Goal: Transaction & Acquisition: Book appointment/travel/reservation

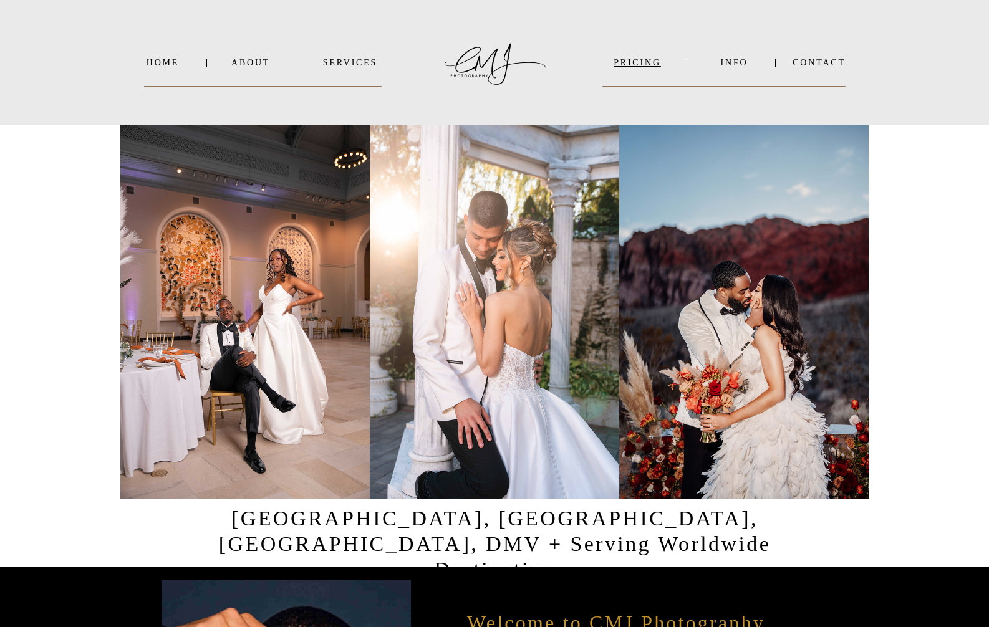
click at [653, 62] on nav "PRICING" at bounding box center [638, 62] width 70 height 9
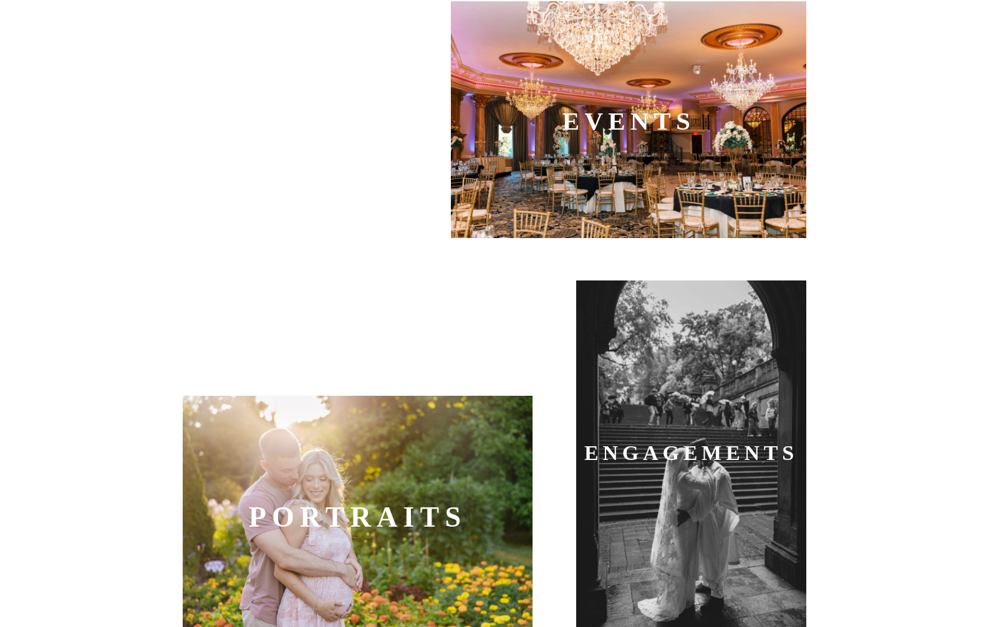
scroll to position [551, 0]
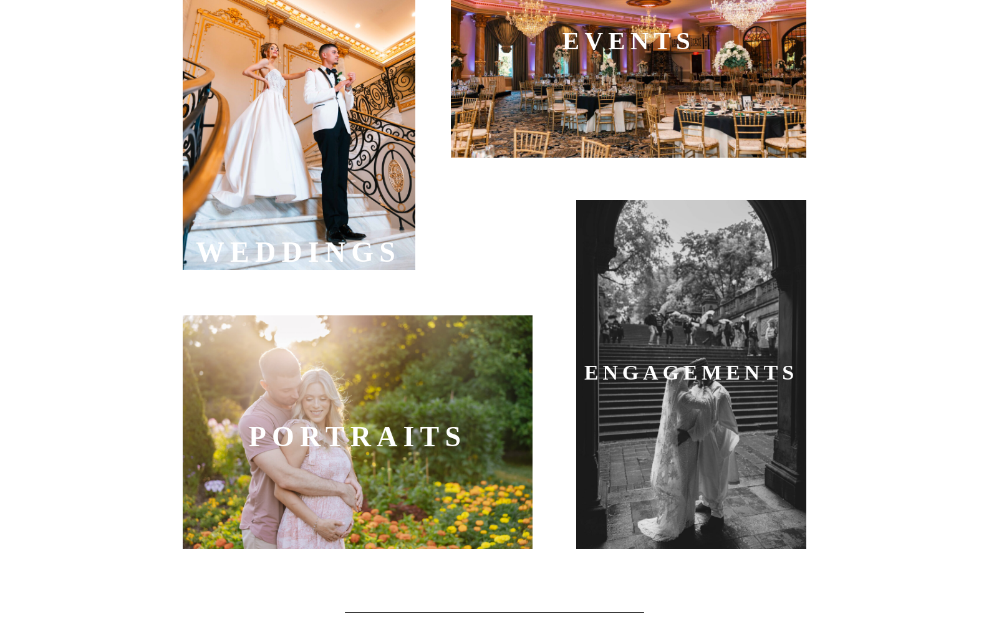
click at [331, 175] on div at bounding box center [299, 95] width 233 height 349
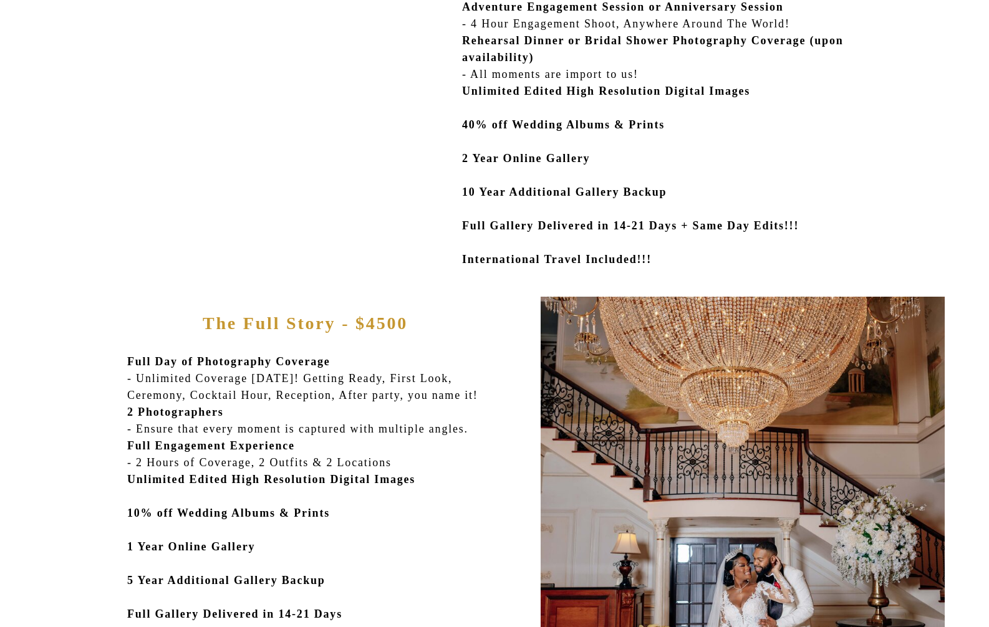
scroll to position [473, 0]
